Goal: Check status

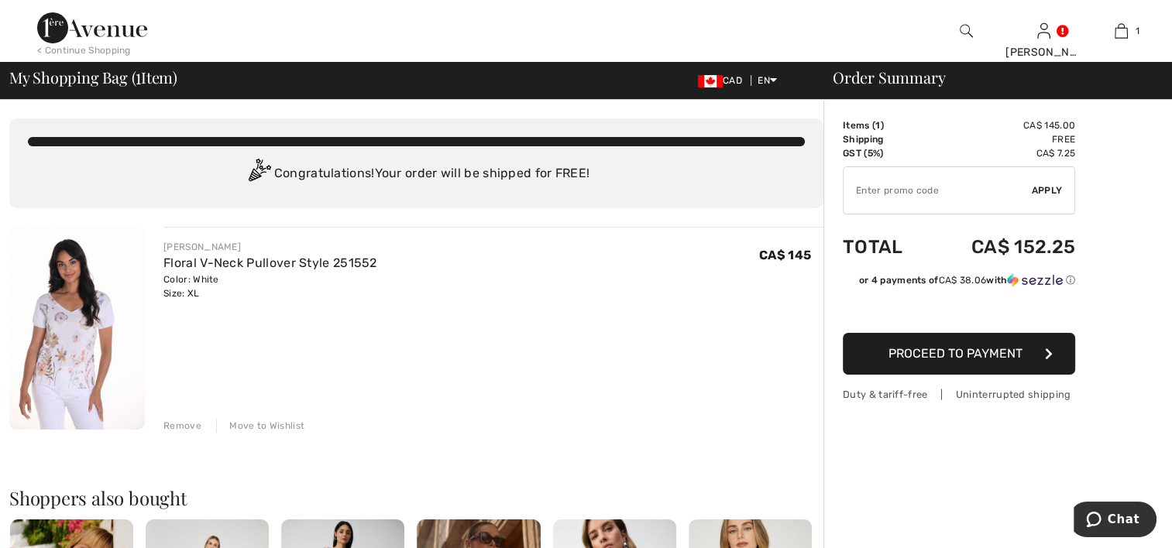
click at [252, 427] on div "Move to Wishlist" at bounding box center [260, 426] width 88 height 14
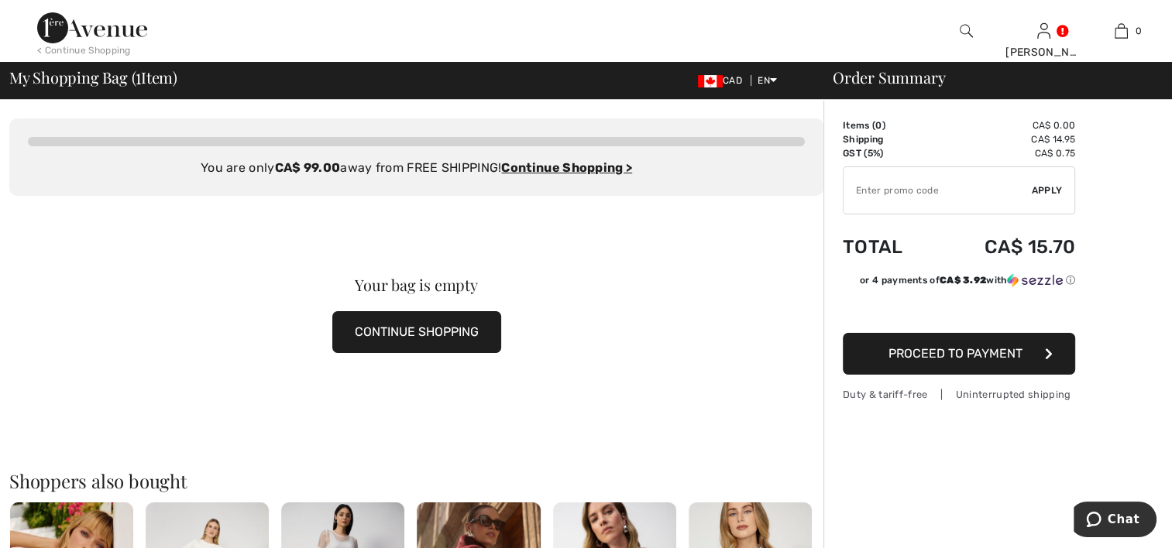
click at [712, 187] on div "You are only CA$ 99.00 away from FREE SHIPPING! Continue Shopping > Congratulat…" at bounding box center [416, 156] width 814 height 77
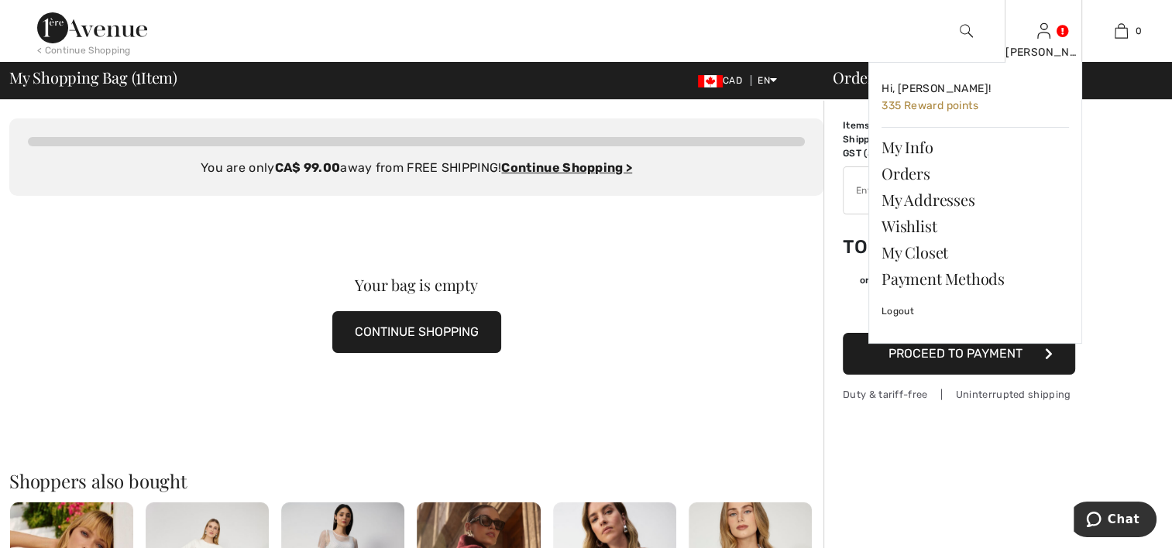
click at [1039, 31] on img at bounding box center [1043, 31] width 13 height 19
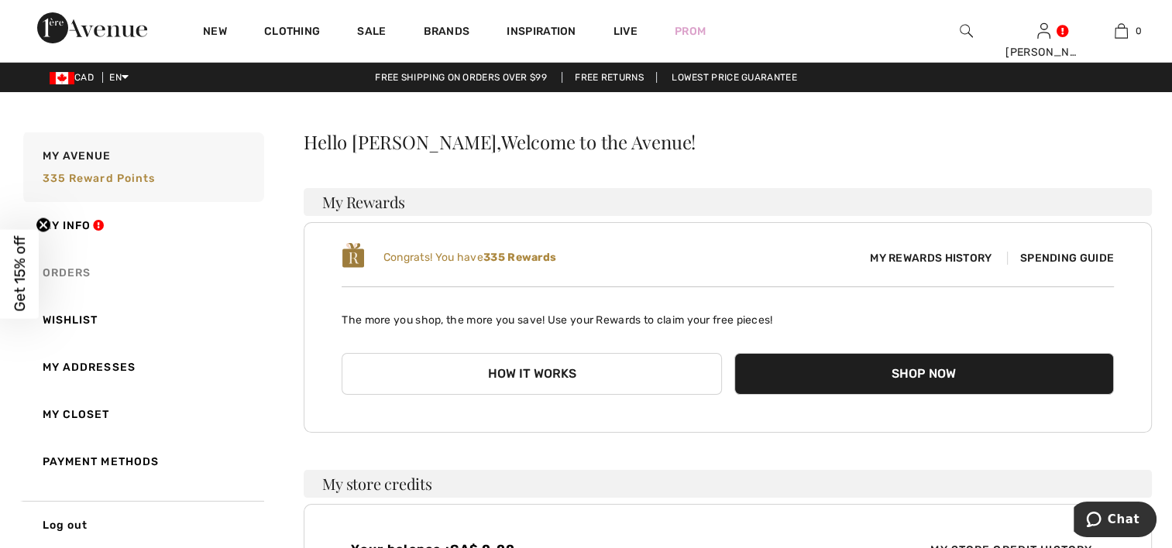
click at [81, 273] on link "Orders" at bounding box center [142, 272] width 244 height 47
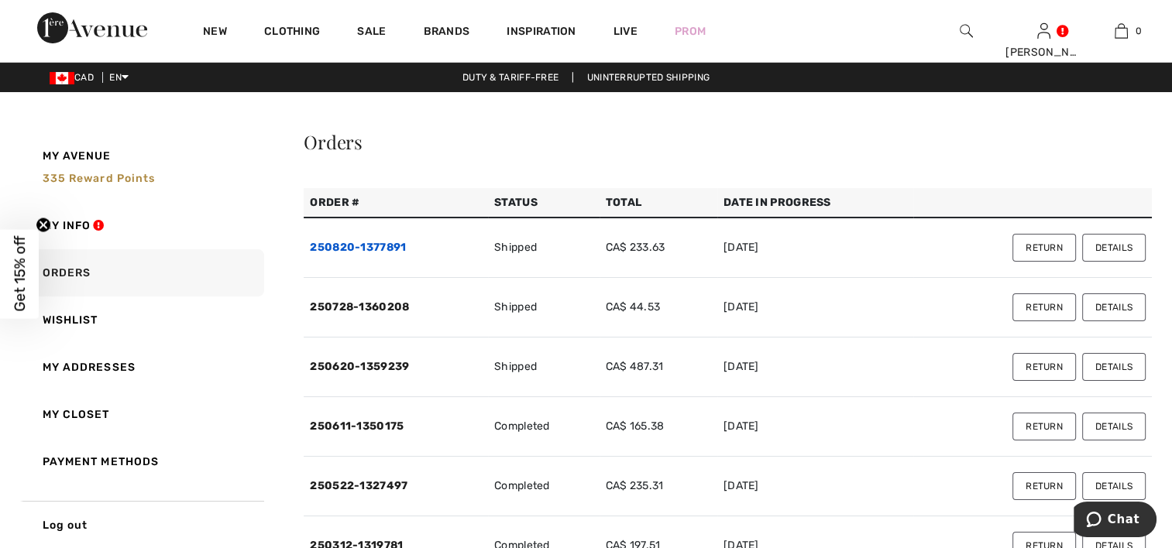
click at [396, 249] on link "250820-1377891" at bounding box center [358, 247] width 96 height 13
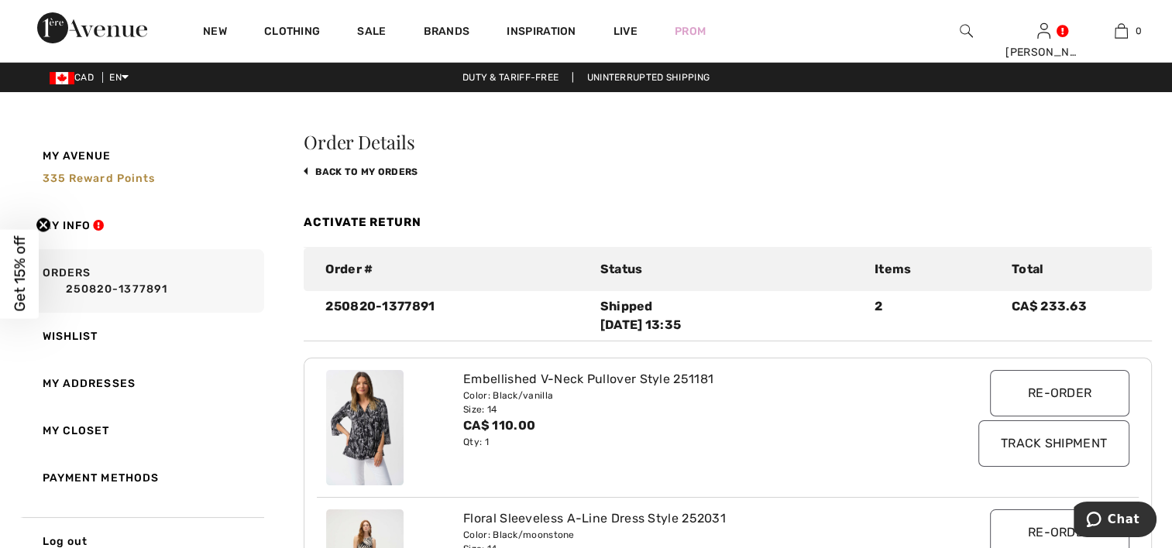
click at [1107, 439] on input "Track Shipment" at bounding box center [1053, 443] width 151 height 46
click at [1010, 440] on input "Track Shipment" at bounding box center [1053, 443] width 151 height 46
